Goal: Book appointment/travel/reservation

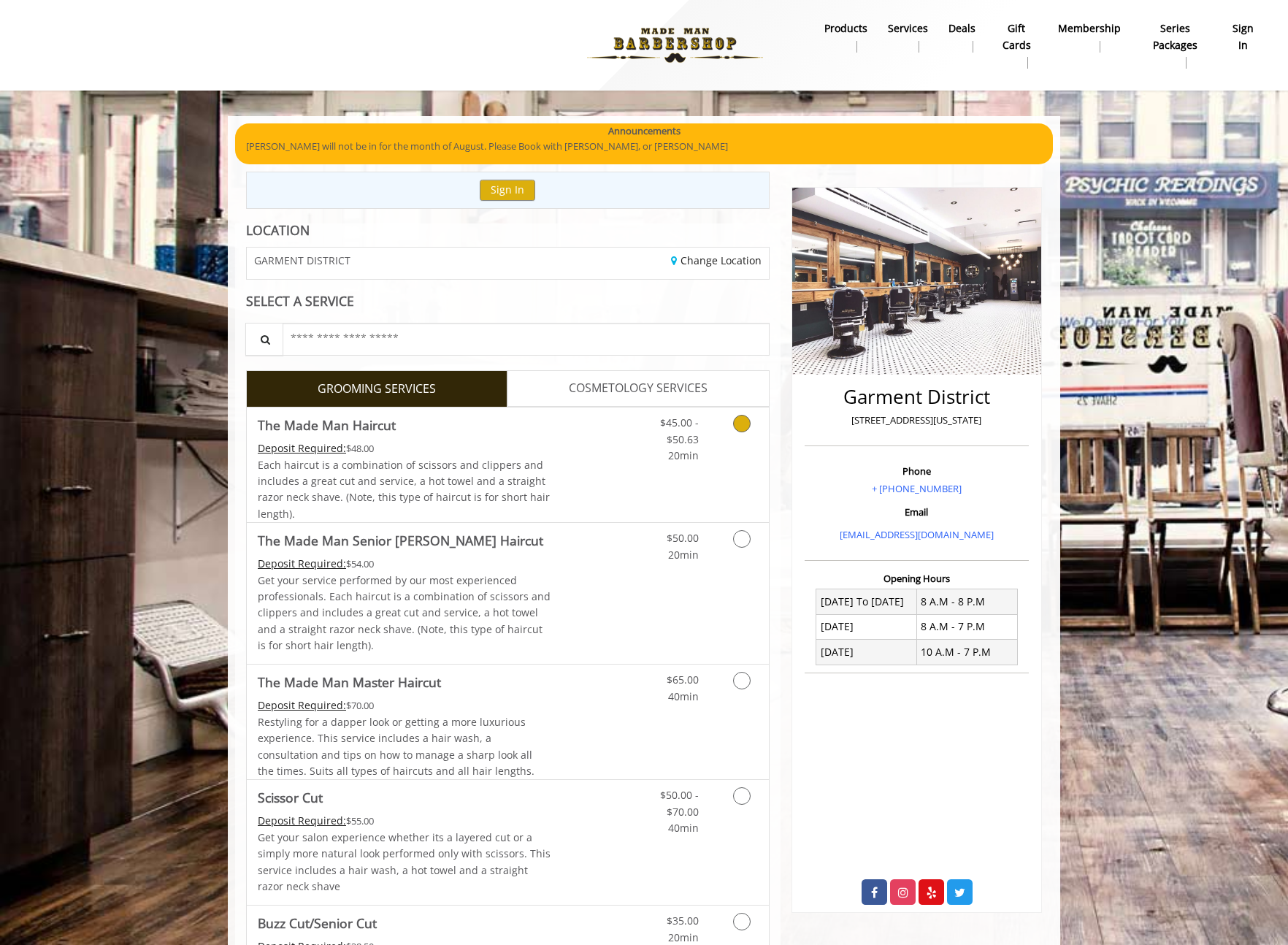
click at [705, 491] on div "$45.00 - $50.63 20min" at bounding box center [703, 464] width 131 height 115
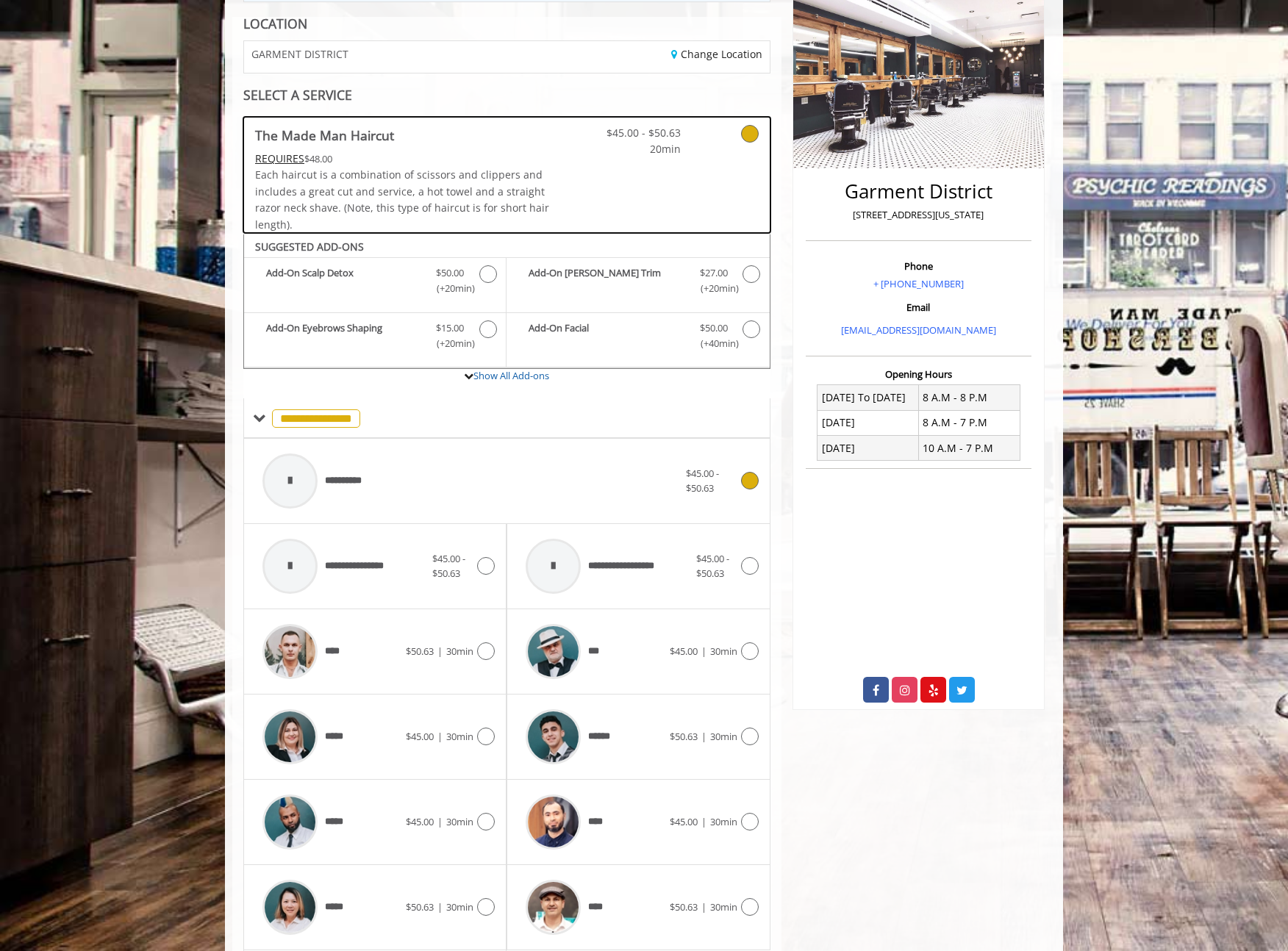
scroll to position [344, 0]
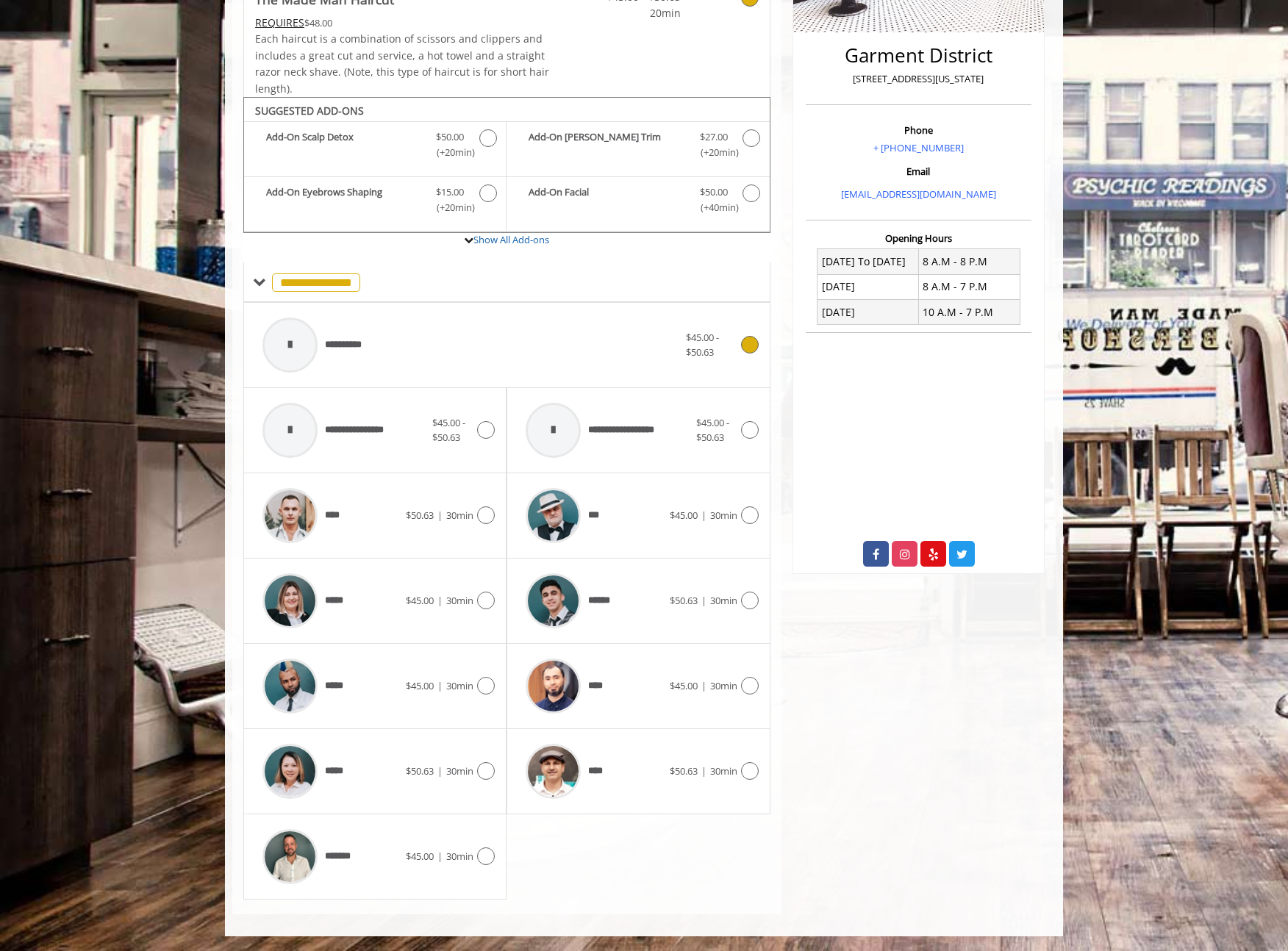
click at [449, 348] on div "**********" at bounding box center [471, 345] width 431 height 70
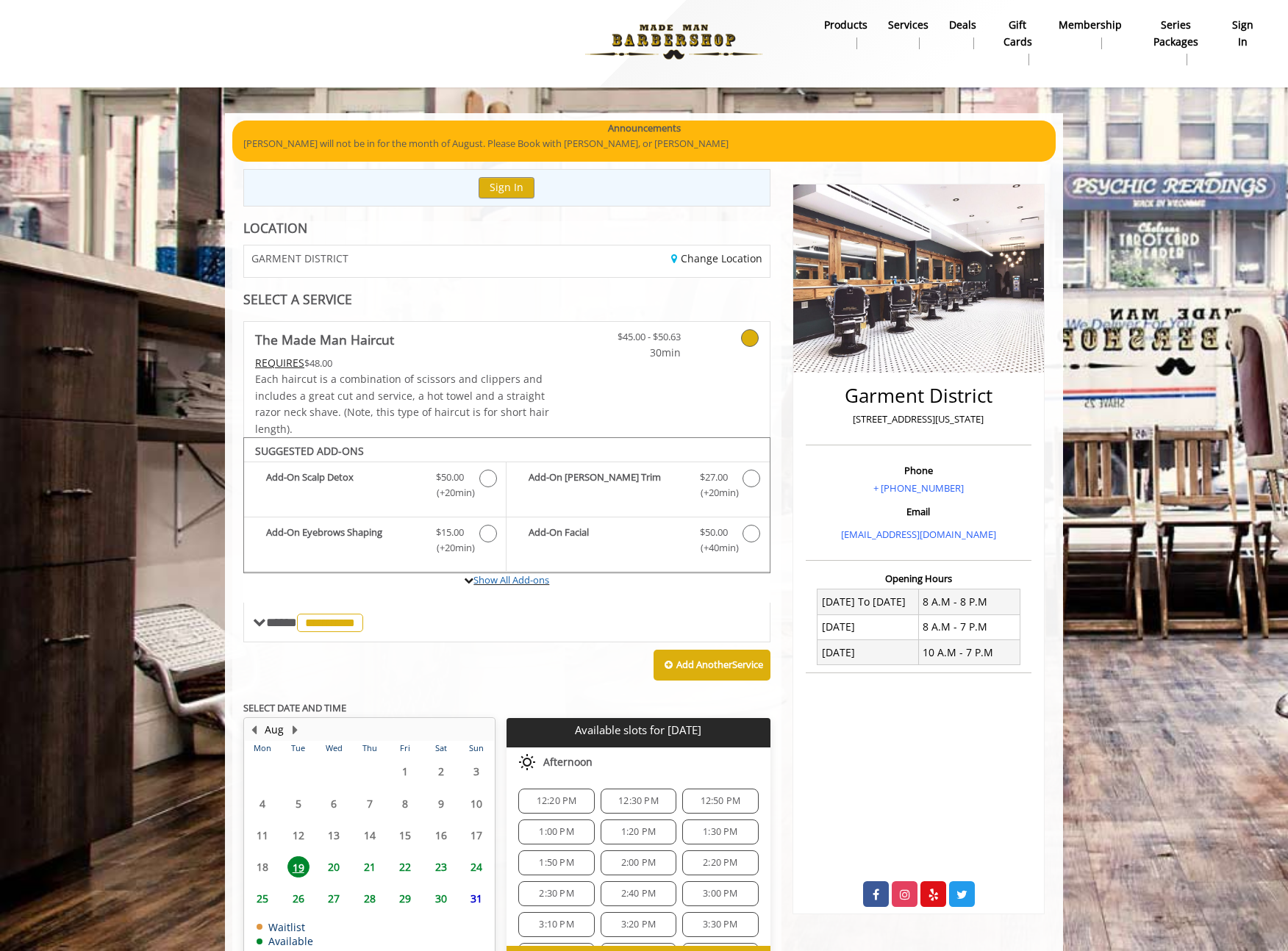
scroll to position [95, 0]
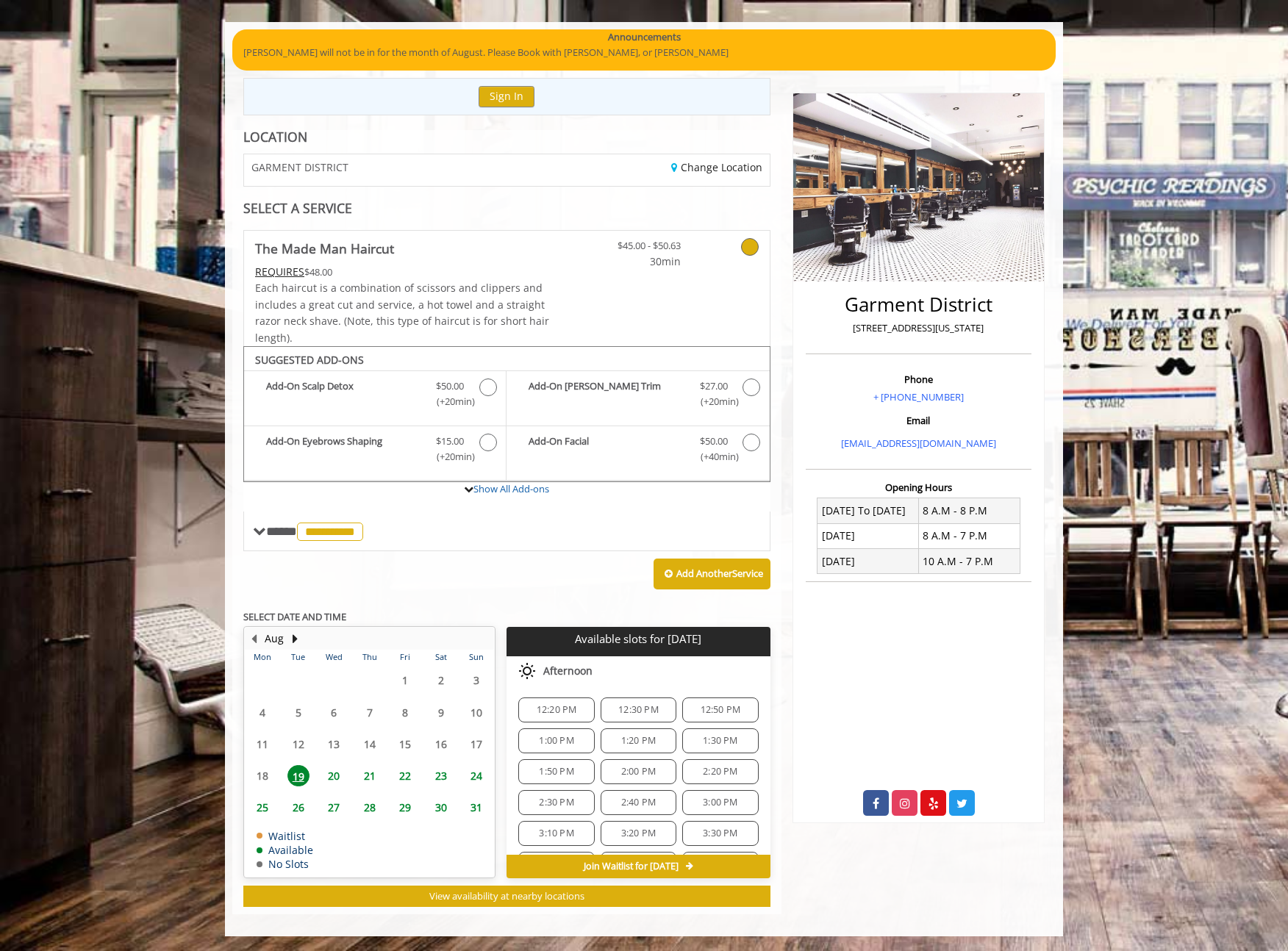
click at [562, 710] on span "12:20 PM" at bounding box center [557, 710] width 40 height 11
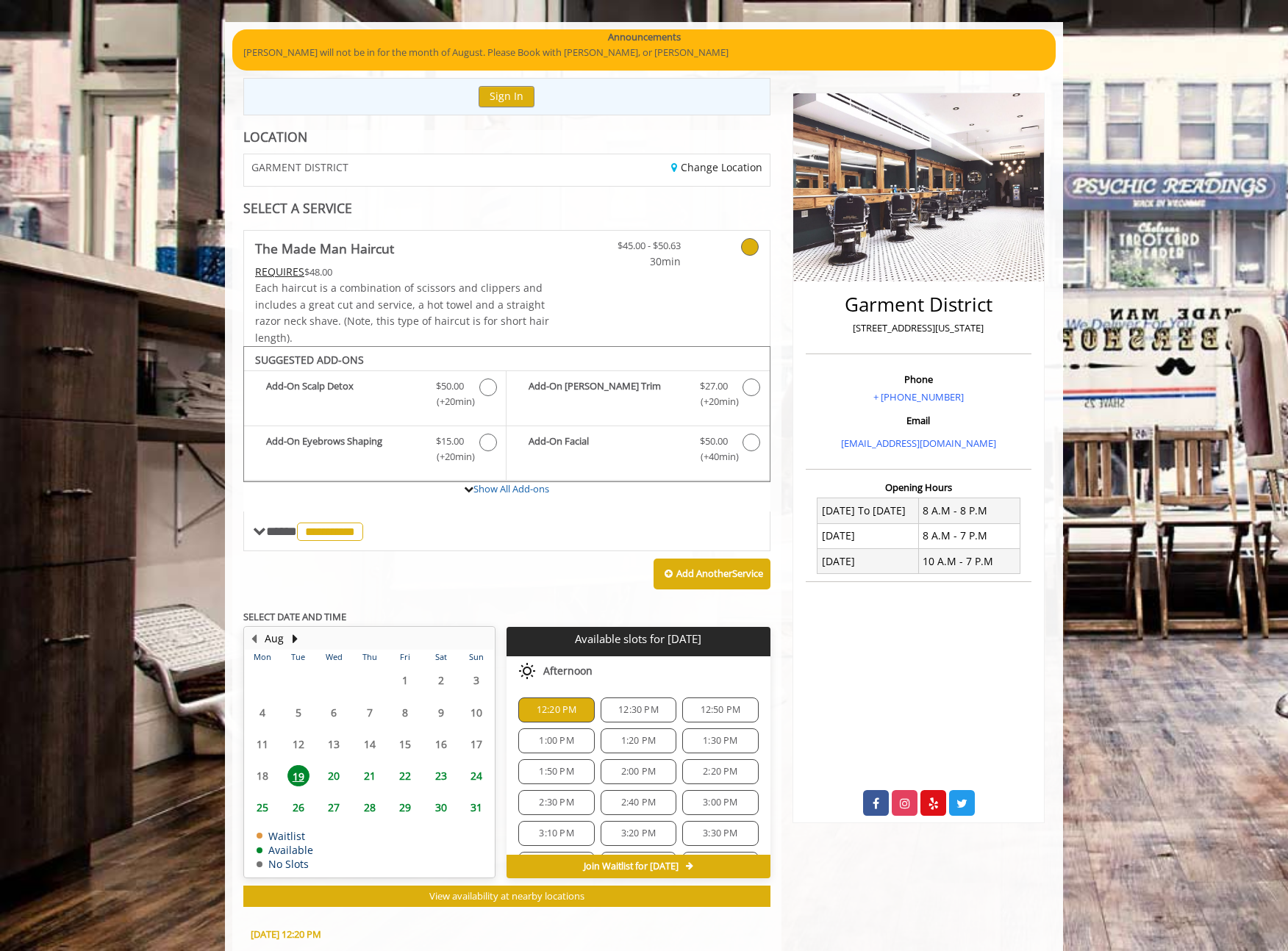
scroll to position [360, 0]
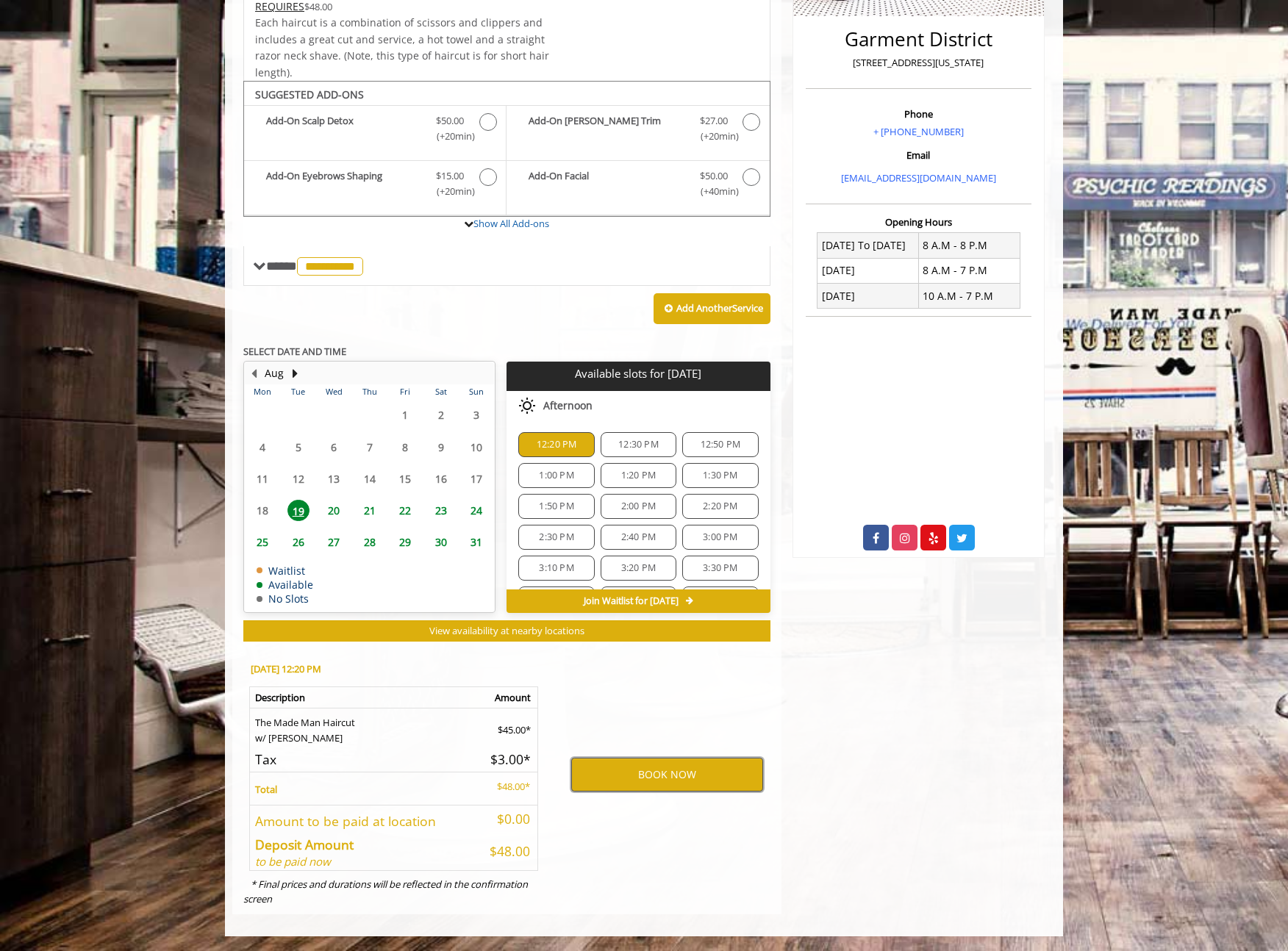
click at [675, 776] on button "BOOK NOW" at bounding box center [667, 774] width 192 height 34
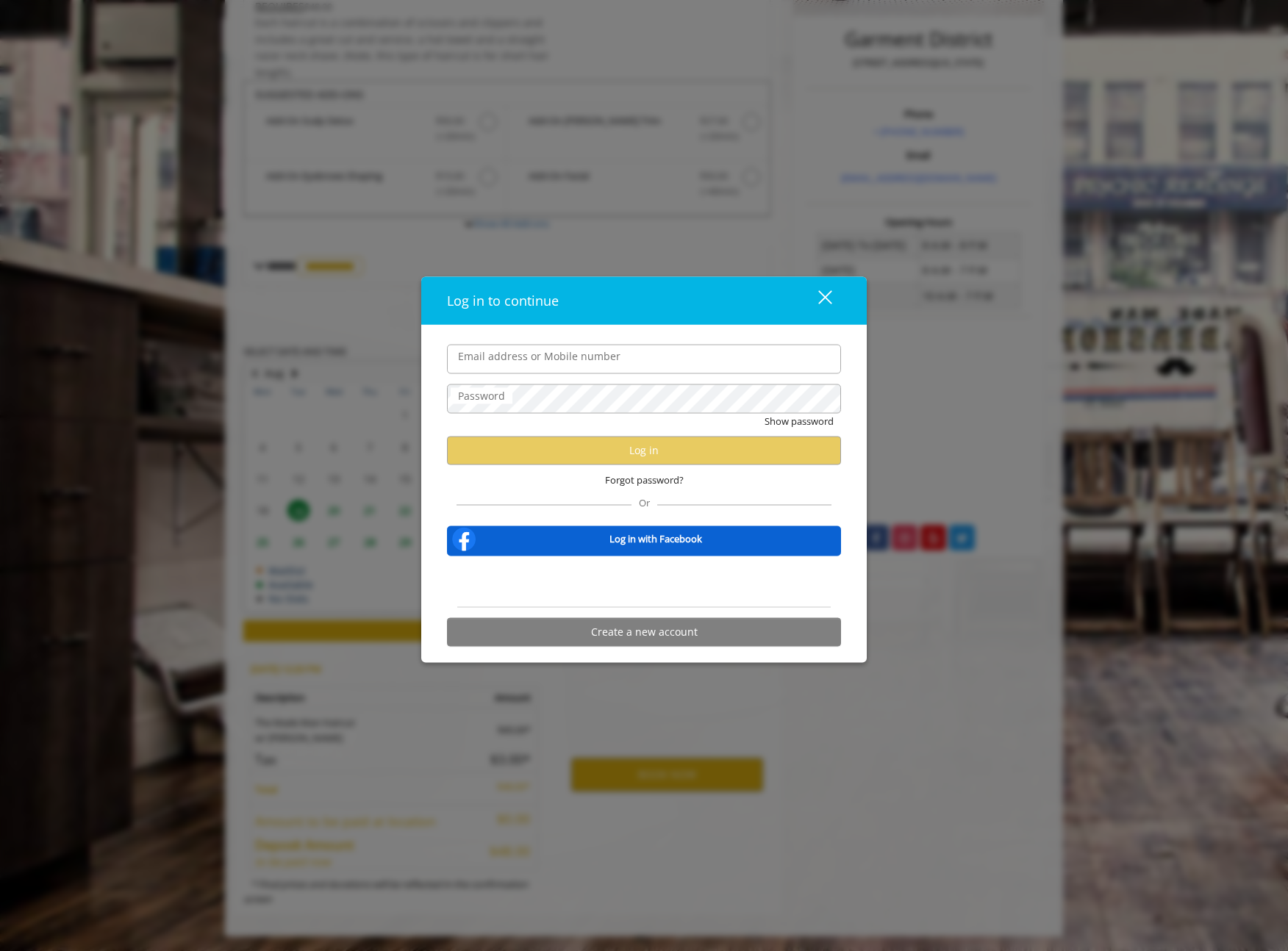
click at [653, 357] on input "Email address or Mobile number" at bounding box center [644, 358] width 394 height 29
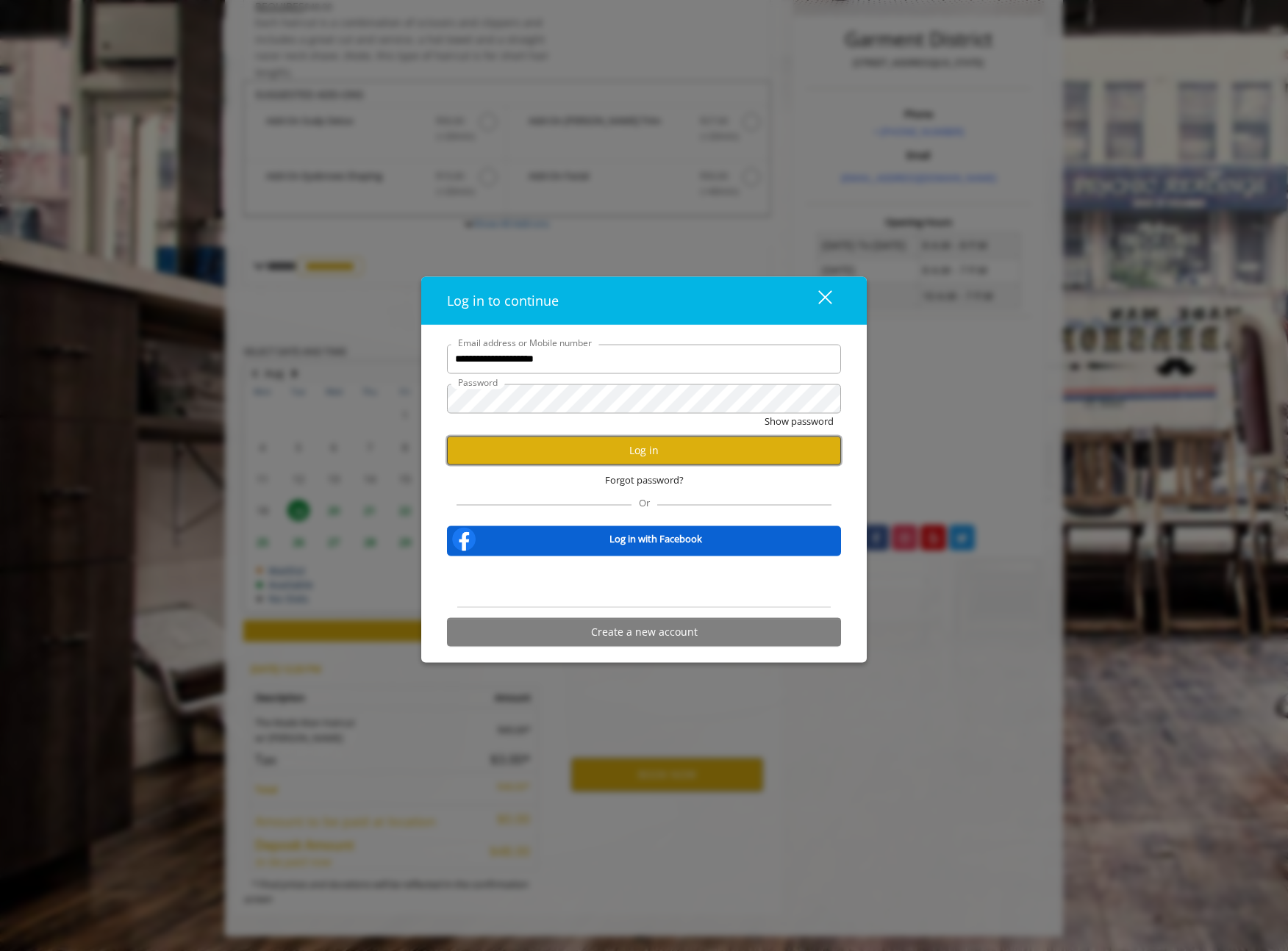
click at [661, 440] on button "Log in" at bounding box center [644, 450] width 394 height 29
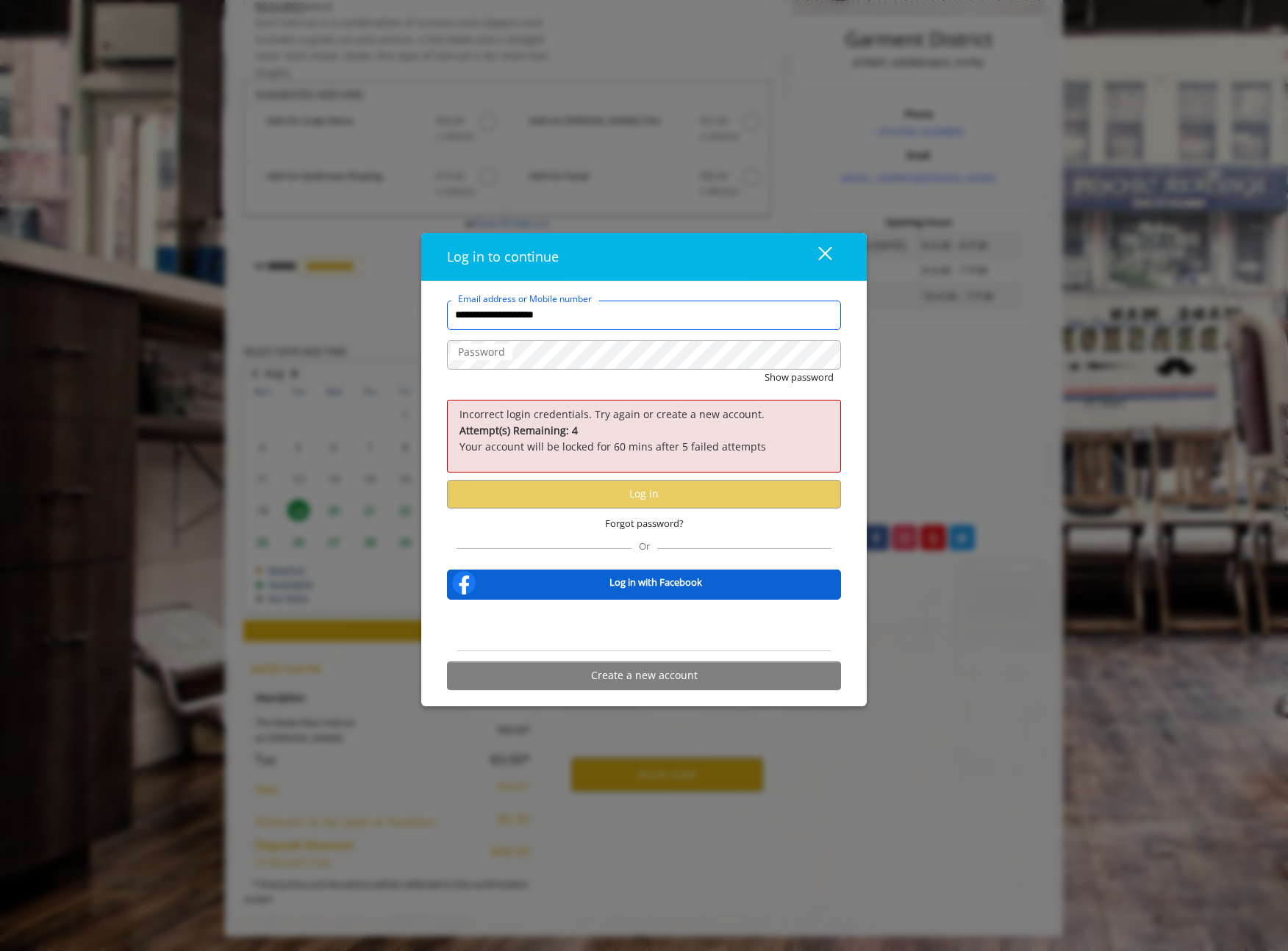
click at [571, 315] on input "**********" at bounding box center [644, 315] width 394 height 29
type input "**********"
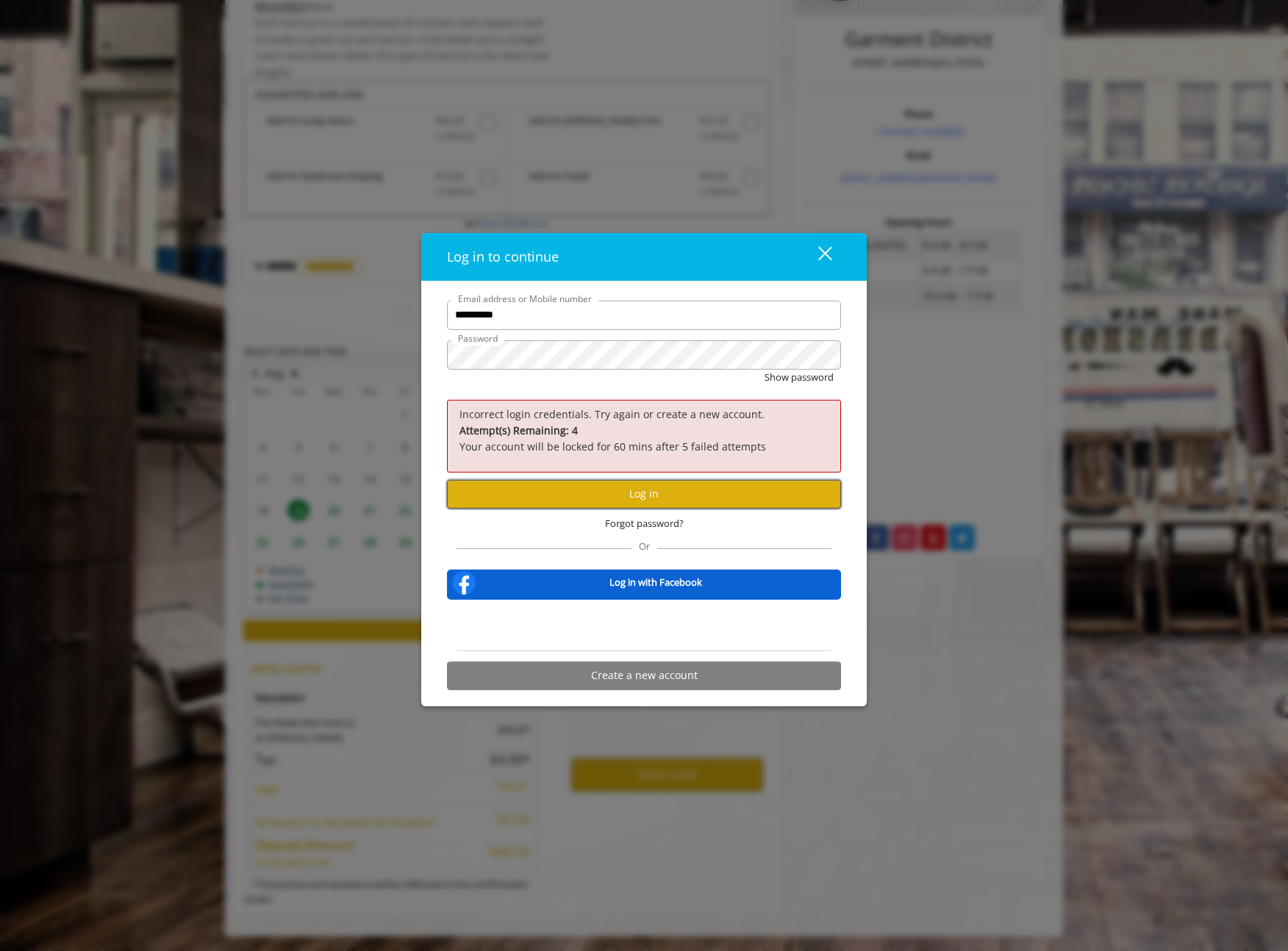
click at [577, 501] on button "Log in" at bounding box center [644, 494] width 394 height 29
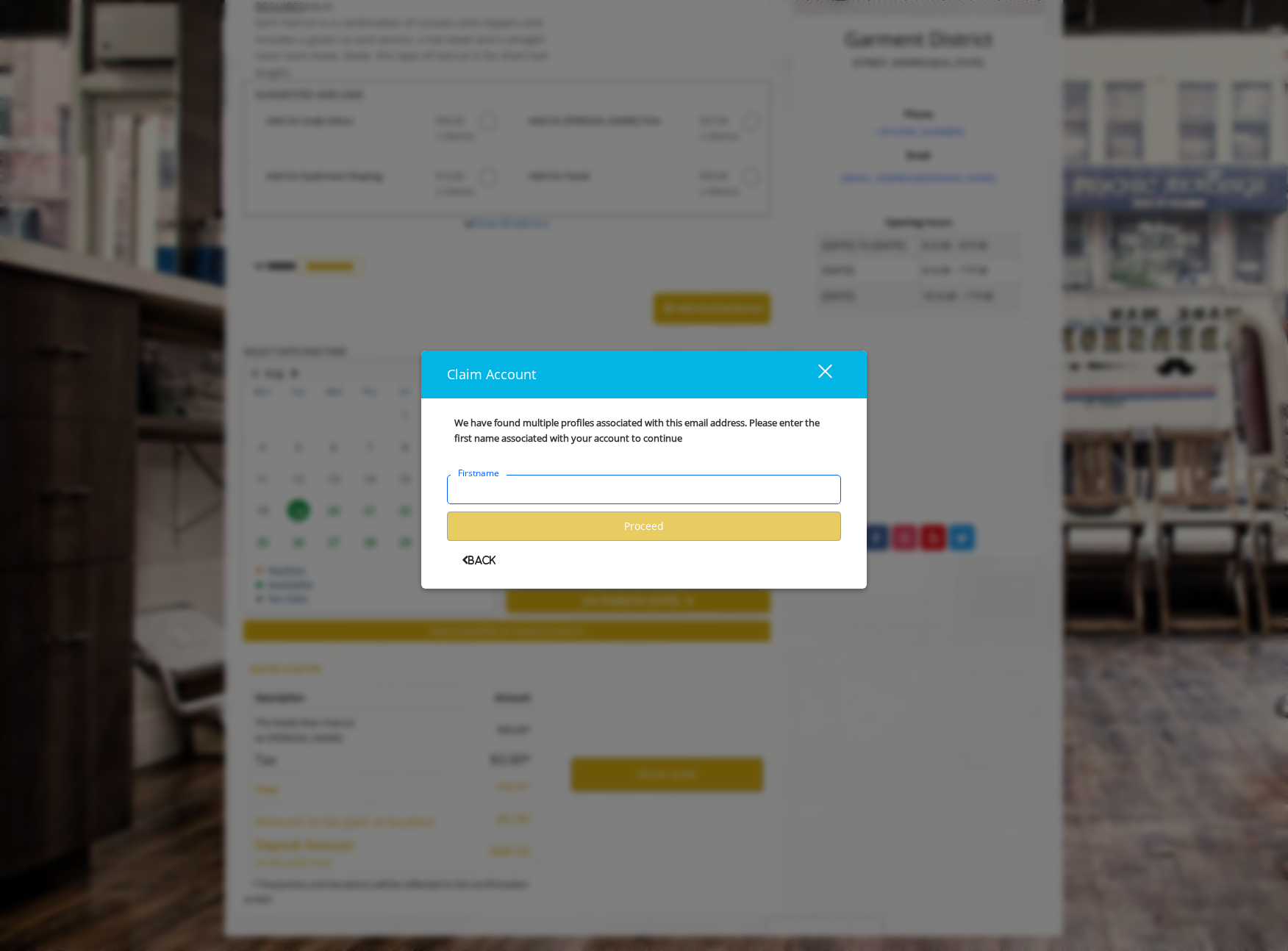
click at [595, 493] on input "Firstname" at bounding box center [644, 489] width 394 height 29
type input "******"
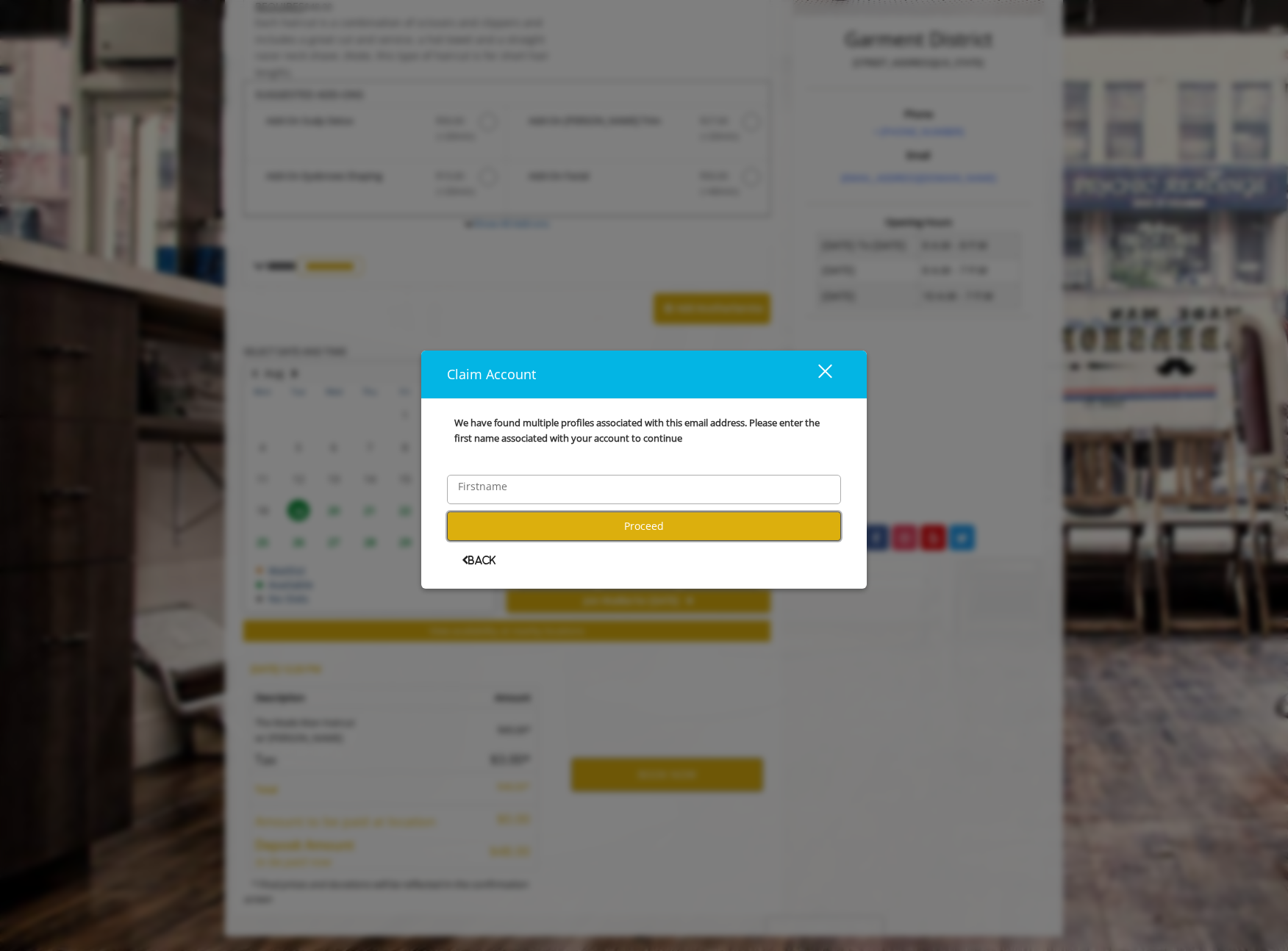
click at [604, 524] on button "Proceed" at bounding box center [644, 525] width 394 height 29
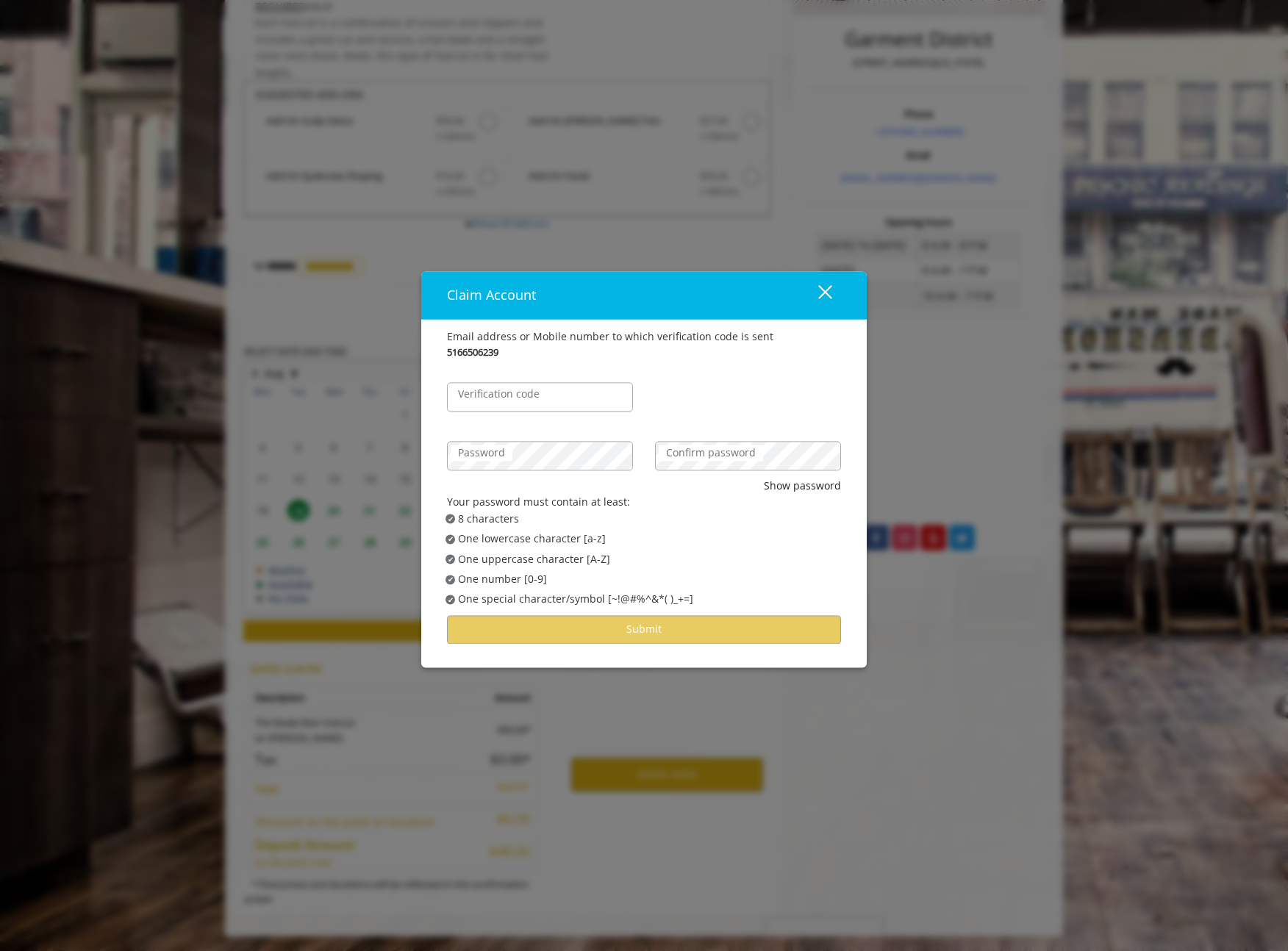
click at [520, 400] on label "Verification code" at bounding box center [499, 394] width 97 height 16
click at [520, 400] on input "Verification code" at bounding box center [540, 397] width 186 height 29
type input "******"
click at [465, 454] on label "Password" at bounding box center [481, 453] width 61 height 16
click at [700, 461] on label "Confirm password" at bounding box center [712, 453] width 105 height 16
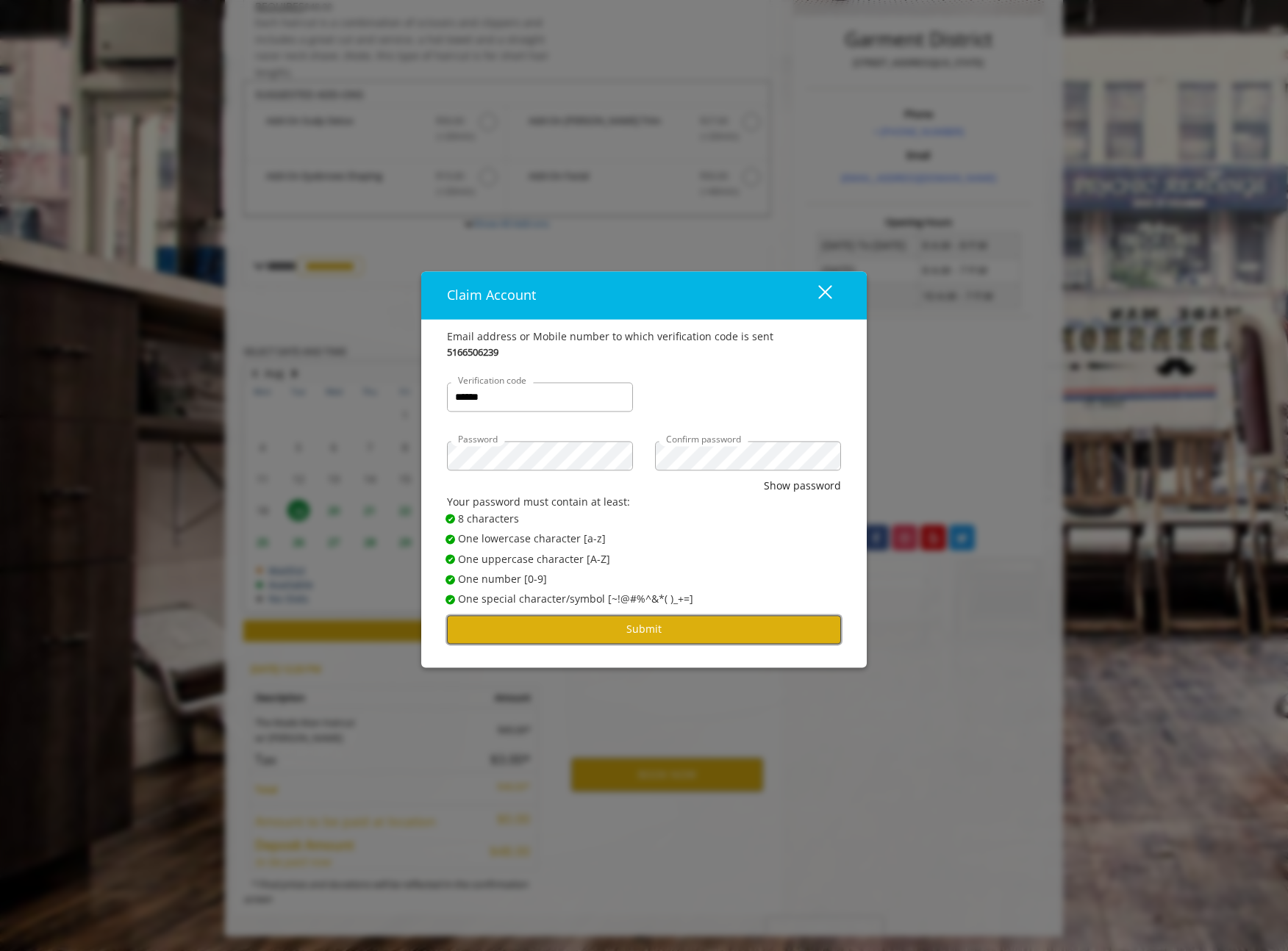
click at [712, 622] on button "Submit" at bounding box center [644, 629] width 394 height 29
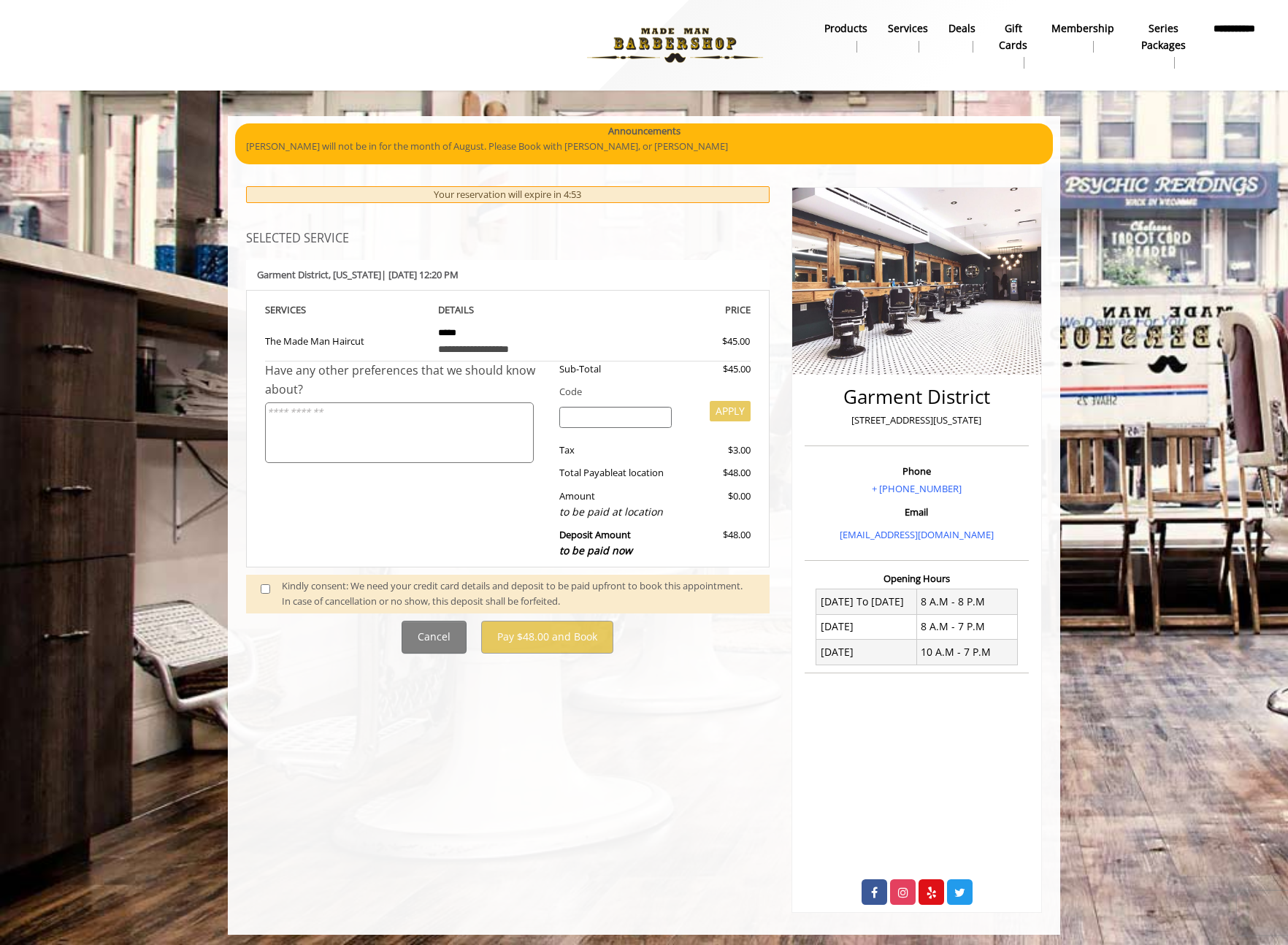
click at [257, 590] on span at bounding box center [271, 594] width 43 height 31
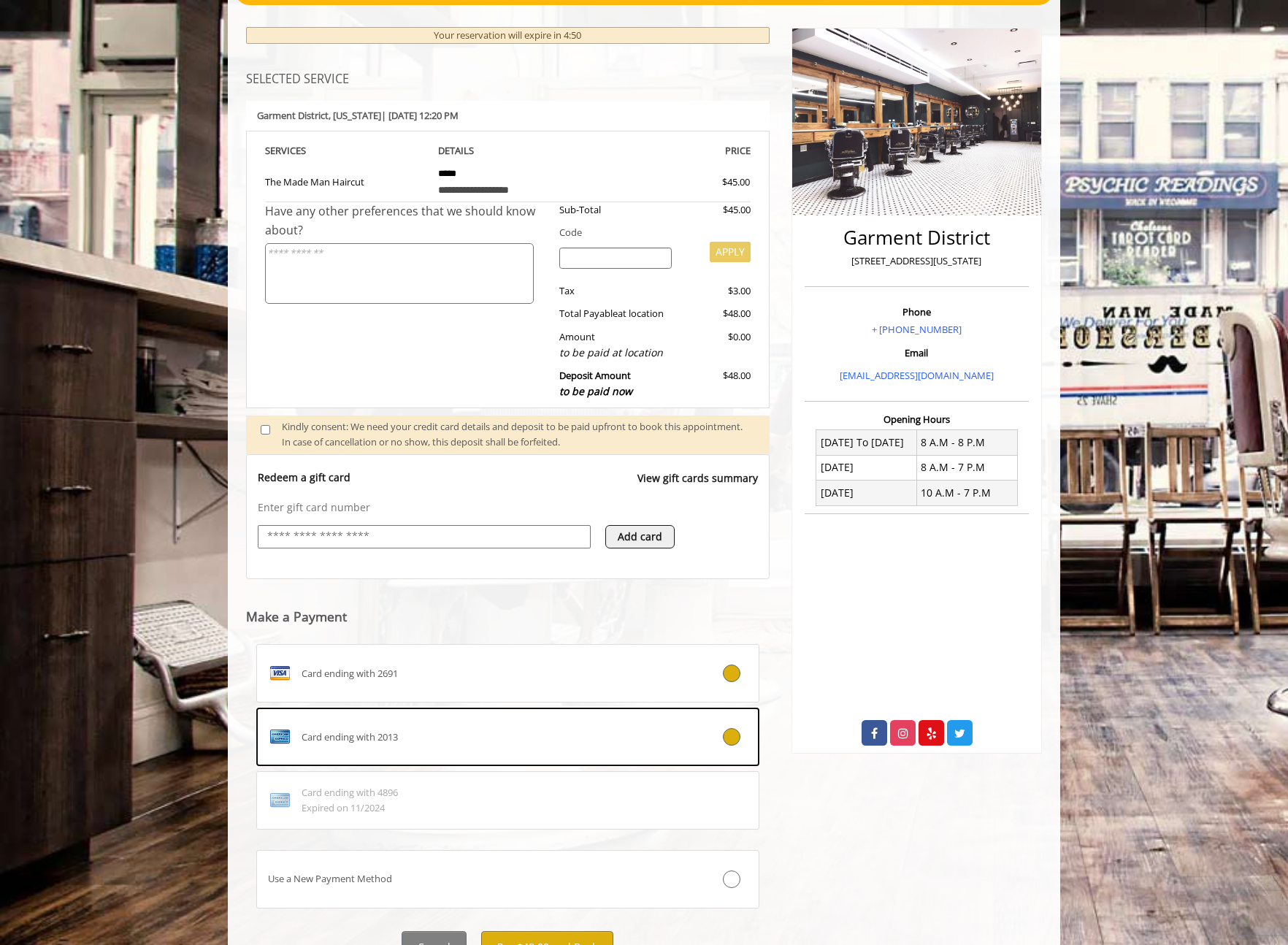
scroll to position [61, 0]
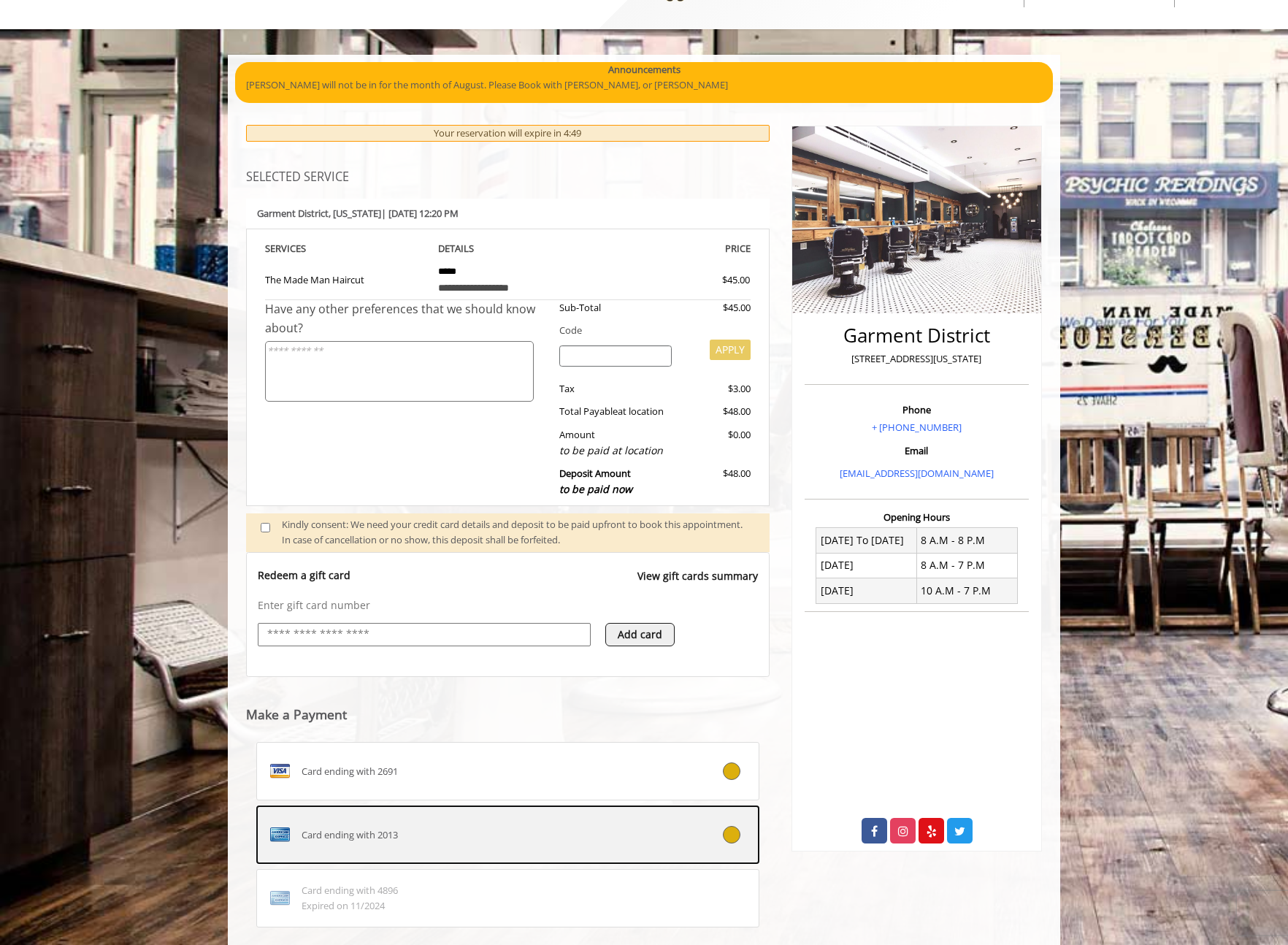
click at [499, 838] on div "Card ending with 2013" at bounding box center [466, 834] width 418 height 24
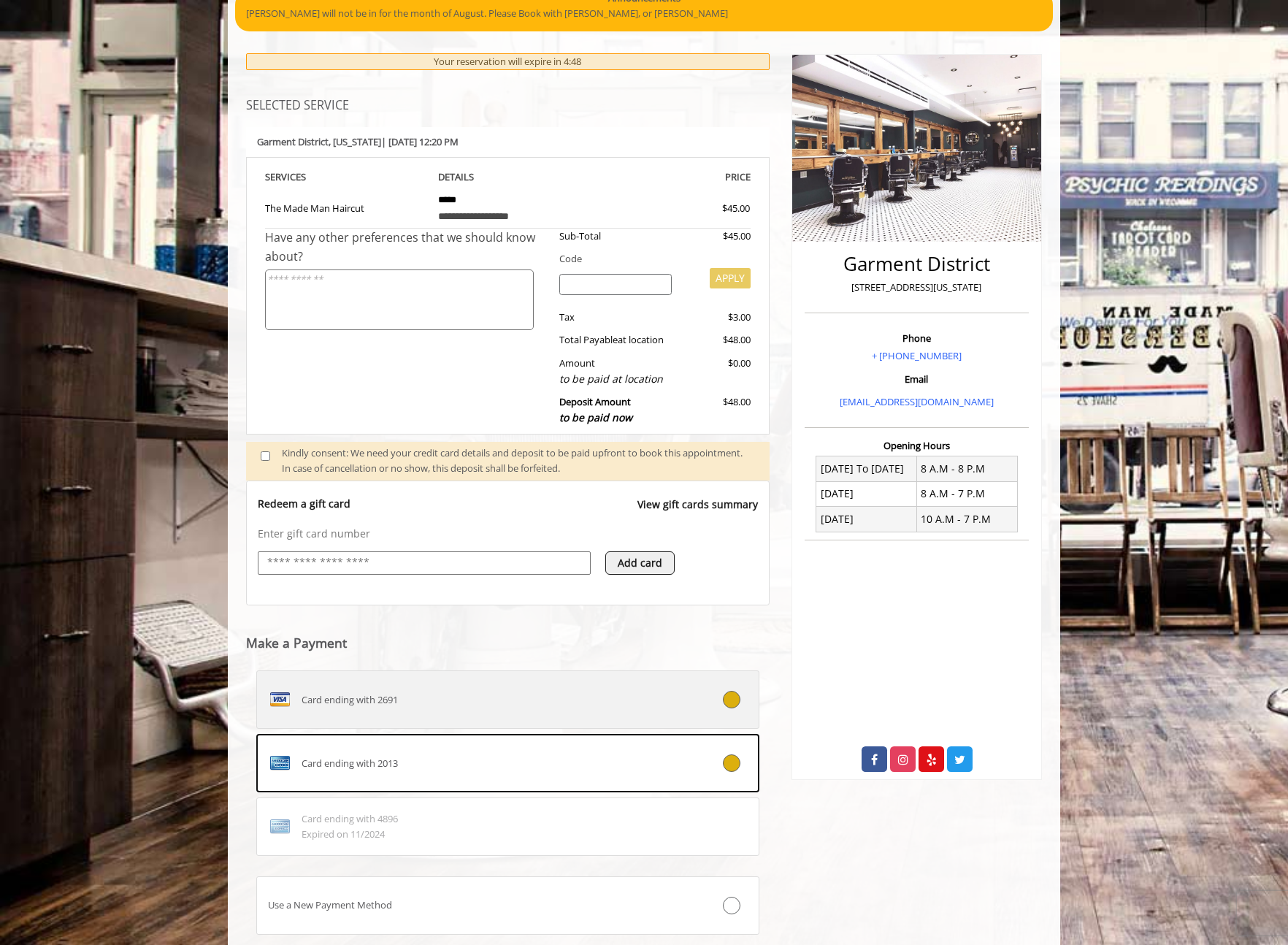
scroll to position [229, 0]
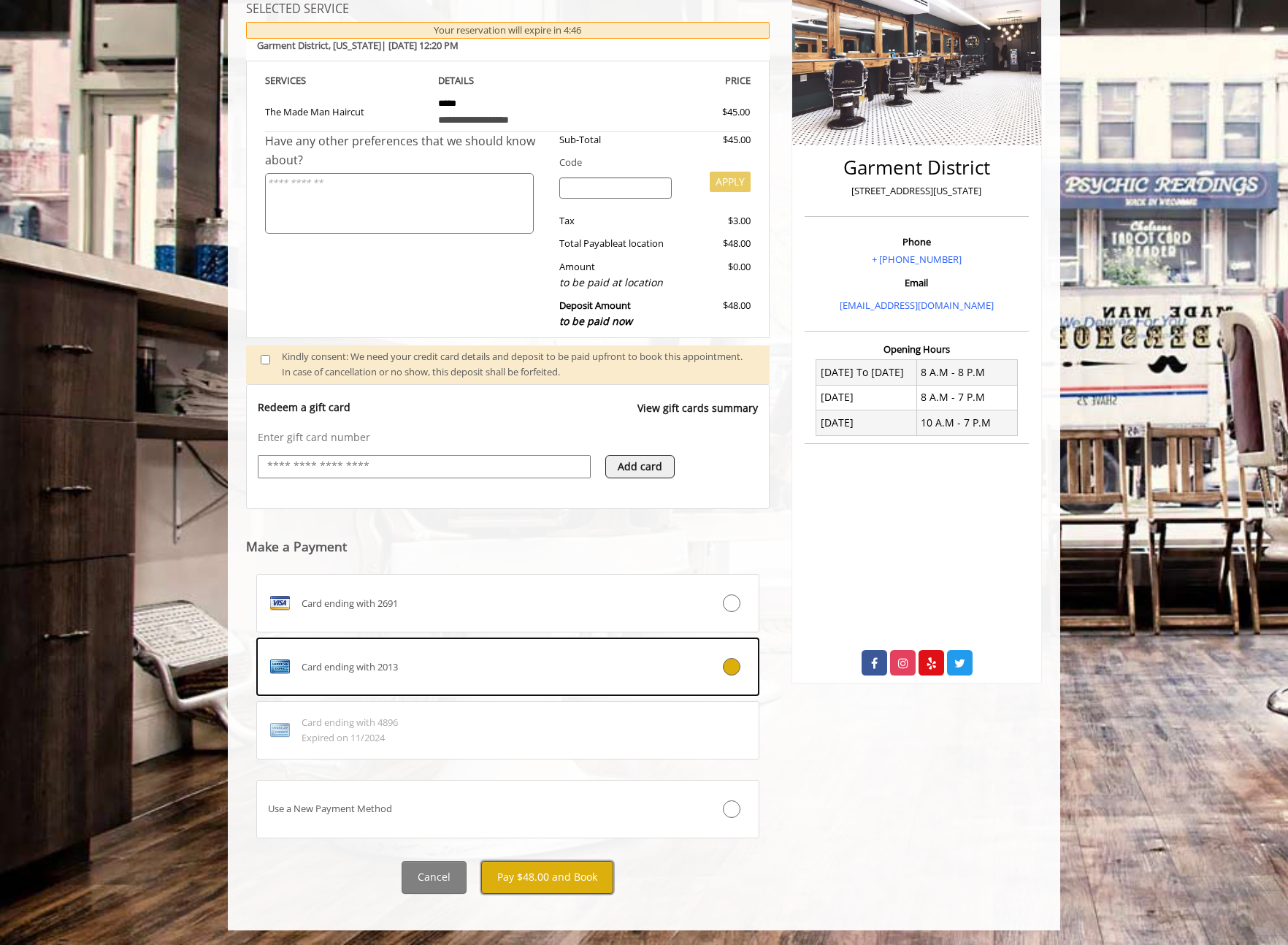
click at [557, 879] on button "Pay $48.00 and Book" at bounding box center [547, 878] width 133 height 33
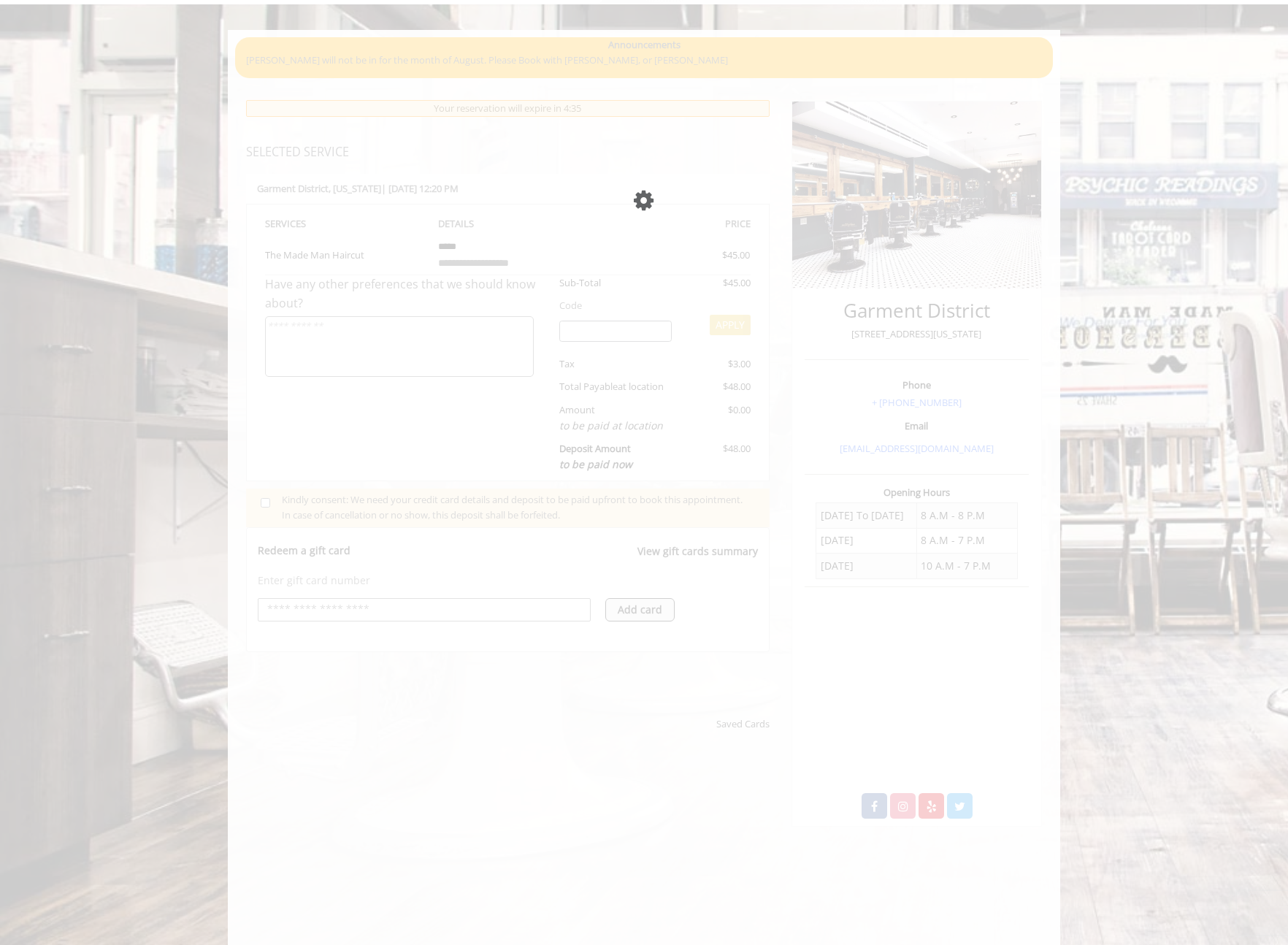
scroll to position [0, 0]
